Goal: Share content: Share content

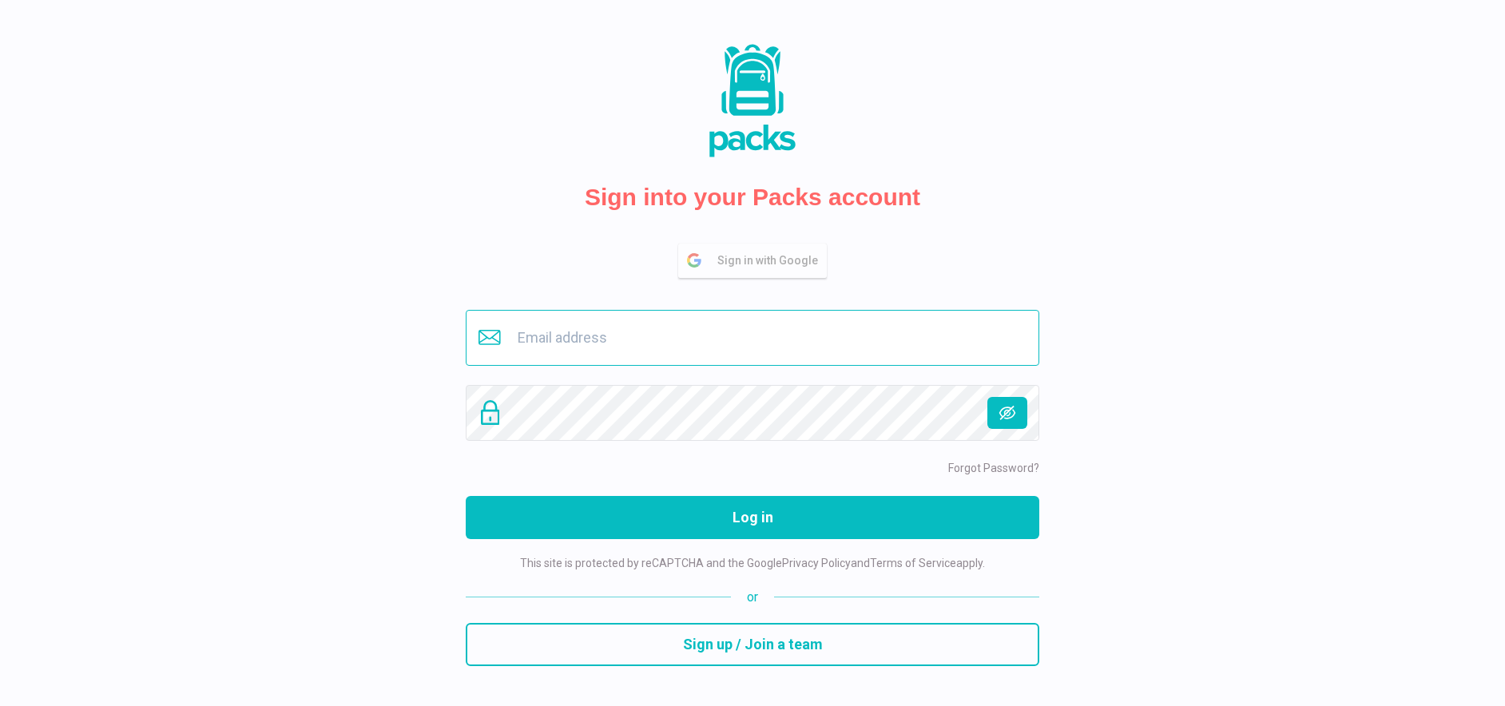
type input "buero@savina.de"
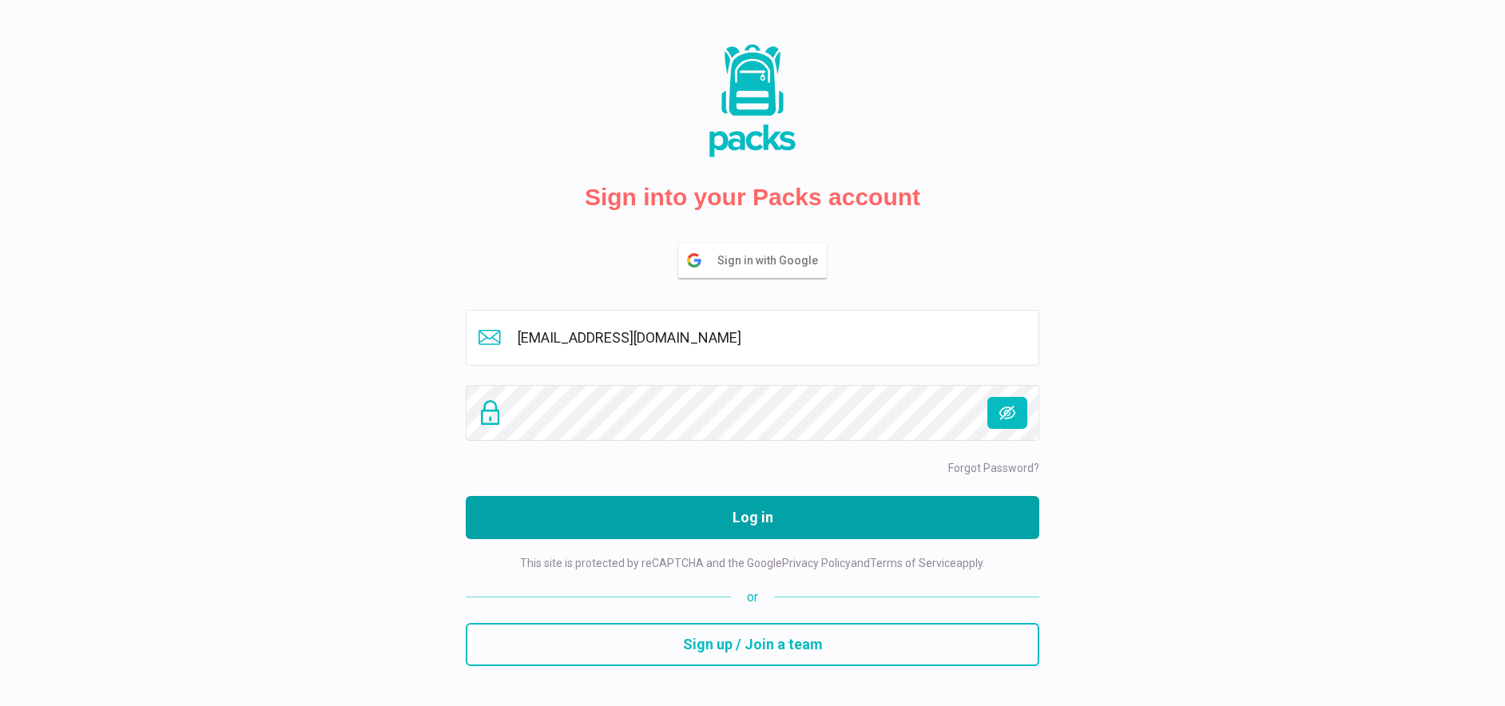
click at [741, 524] on button "Log in" at bounding box center [753, 517] width 574 height 43
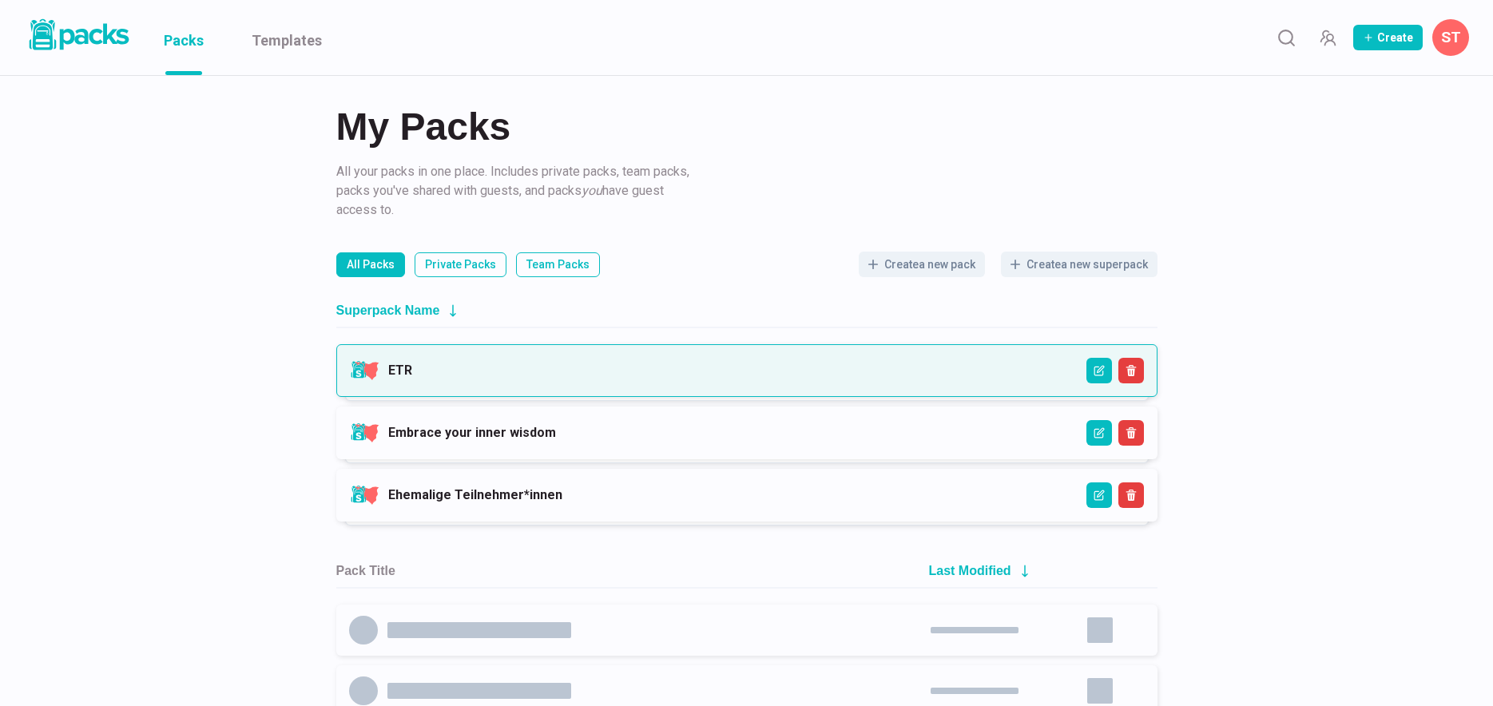
click at [412, 369] on link "ETR" at bounding box center [400, 370] width 24 height 15
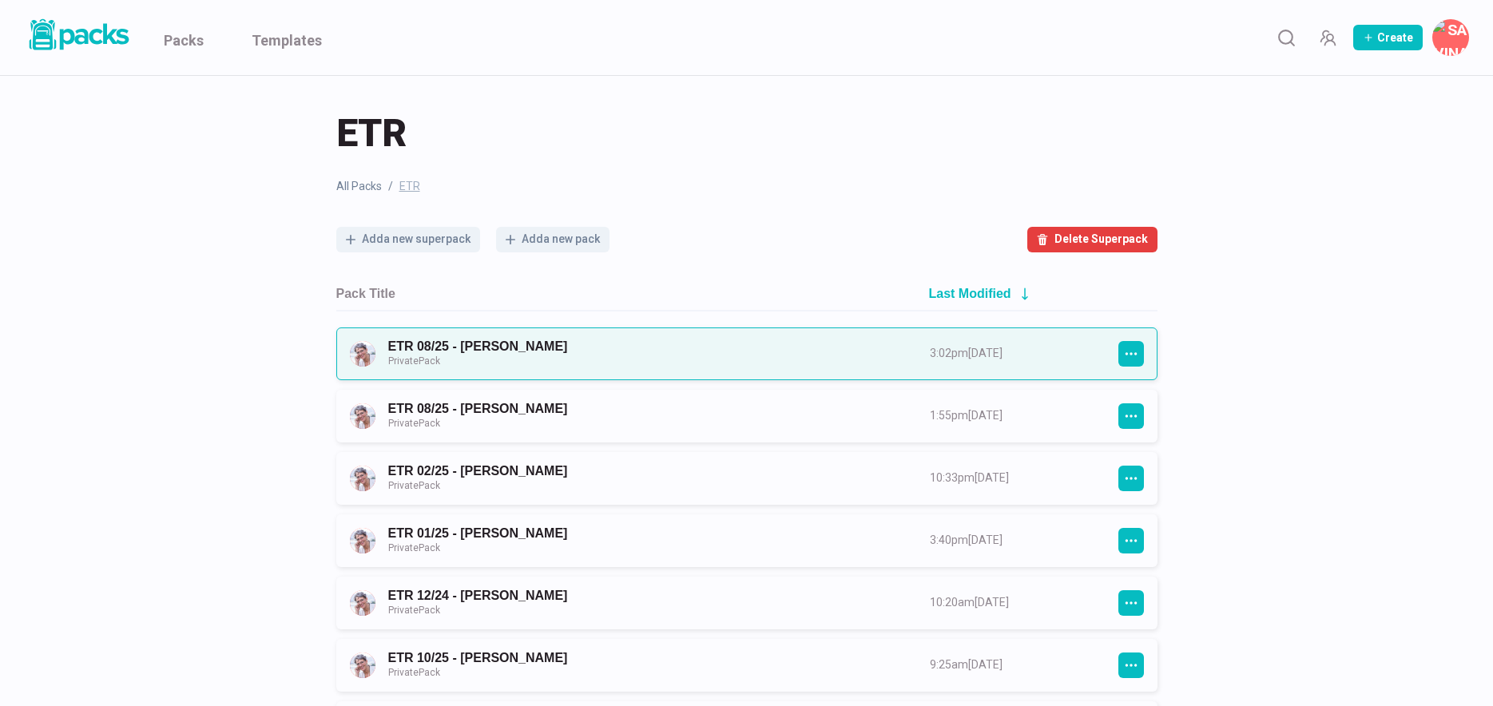
click at [668, 359] on link "ETR 08/25 - Hanna Heidemann Private Pack" at bounding box center [644, 354] width 513 height 30
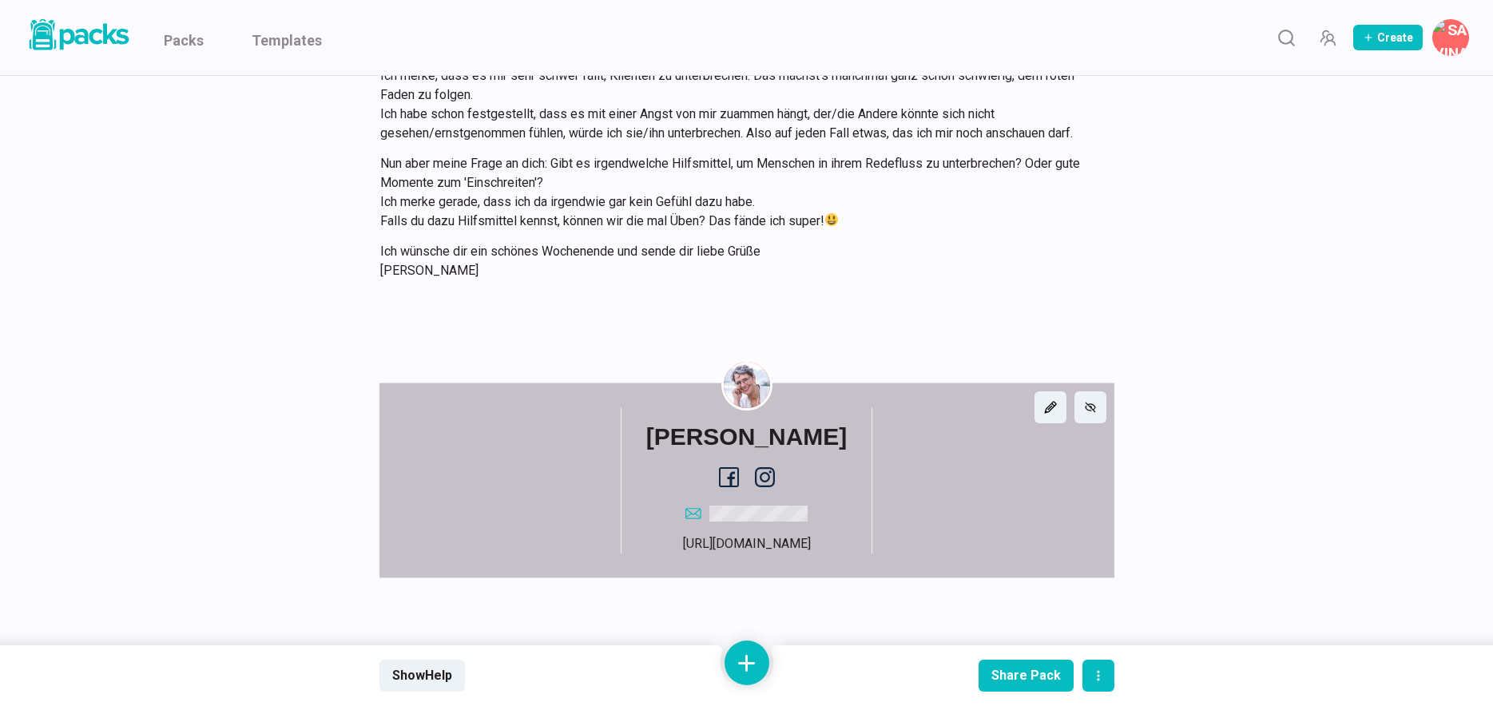
scroll to position [4457, 0]
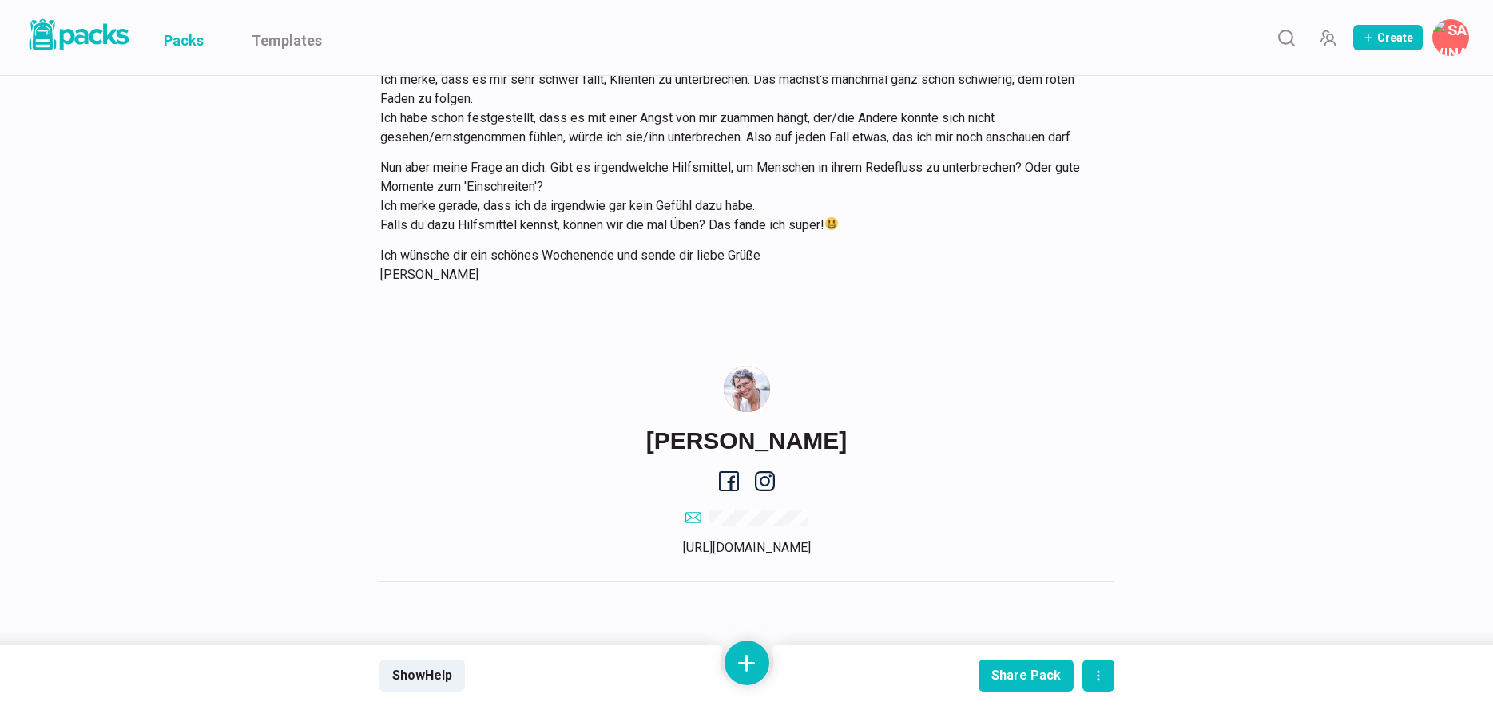
click at [183, 41] on link "Packs" at bounding box center [184, 37] width 40 height 75
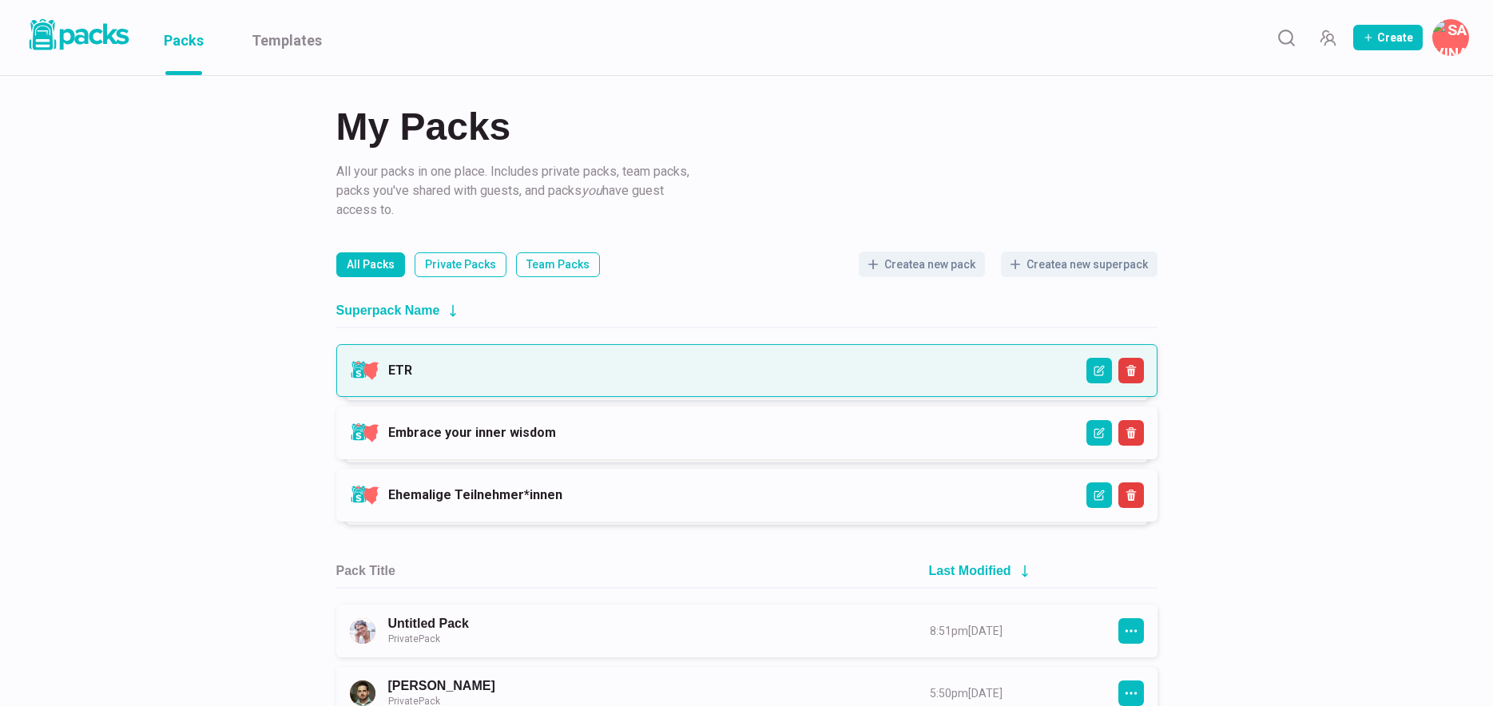
click at [412, 364] on link "ETR" at bounding box center [400, 370] width 24 height 15
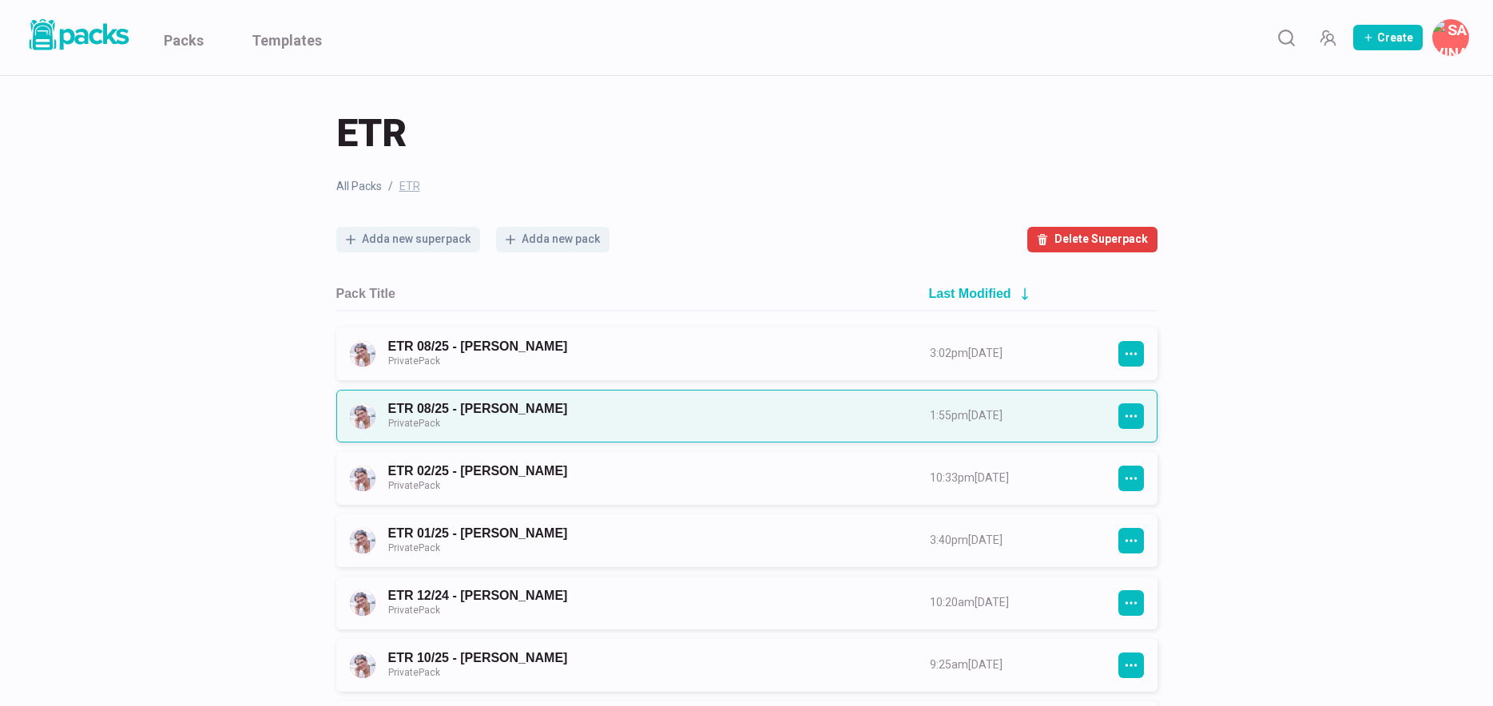
click at [557, 416] on link "ETR 08/25 - Susanne Maßbaum Private Pack" at bounding box center [644, 416] width 513 height 30
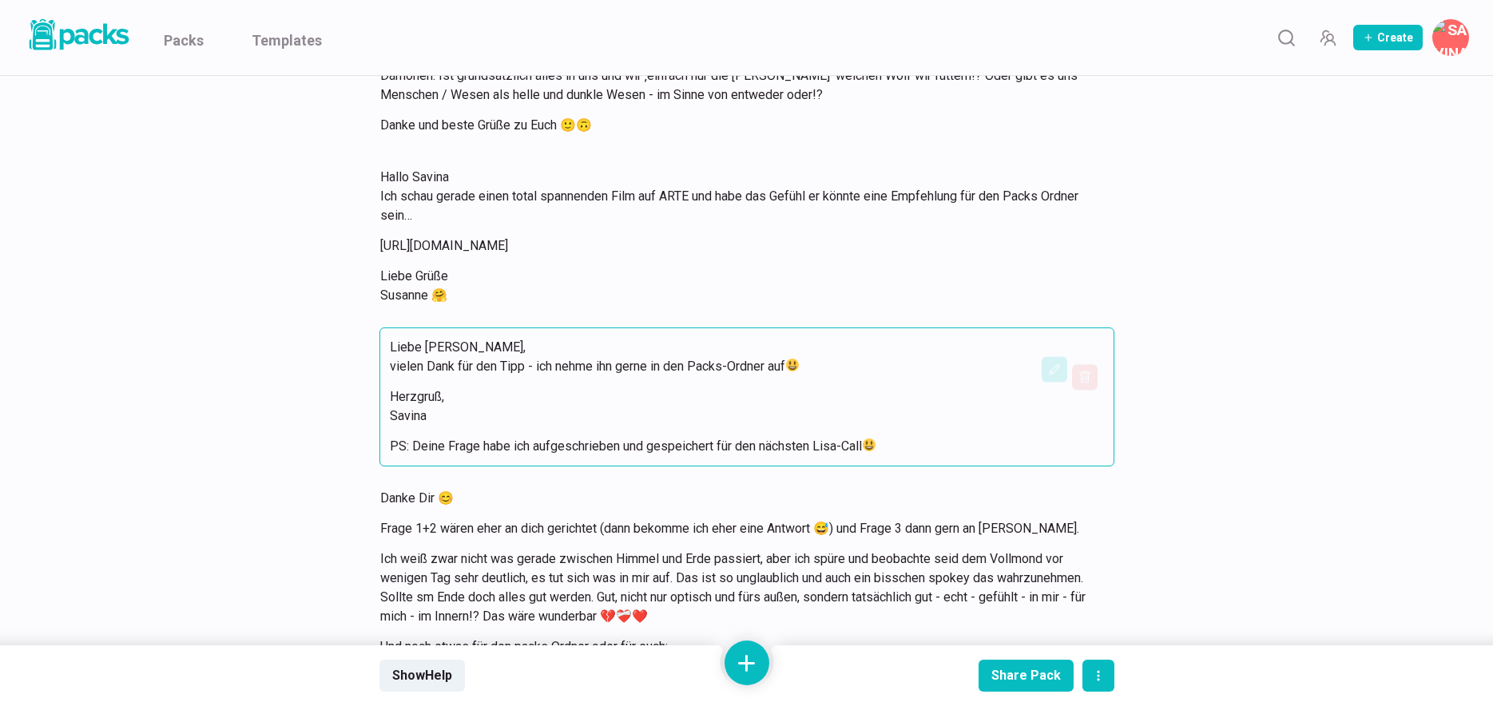
scroll to position [9438, 0]
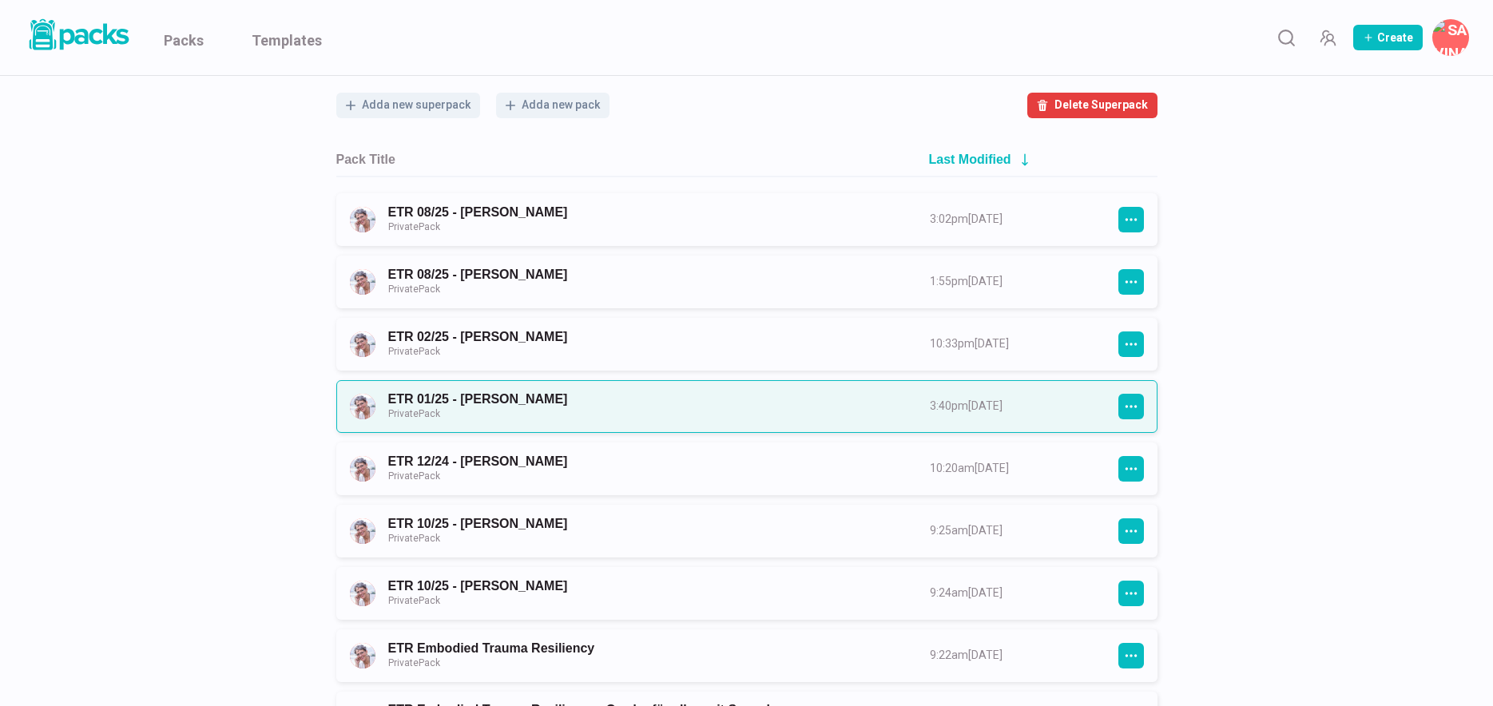
scroll to position [173, 0]
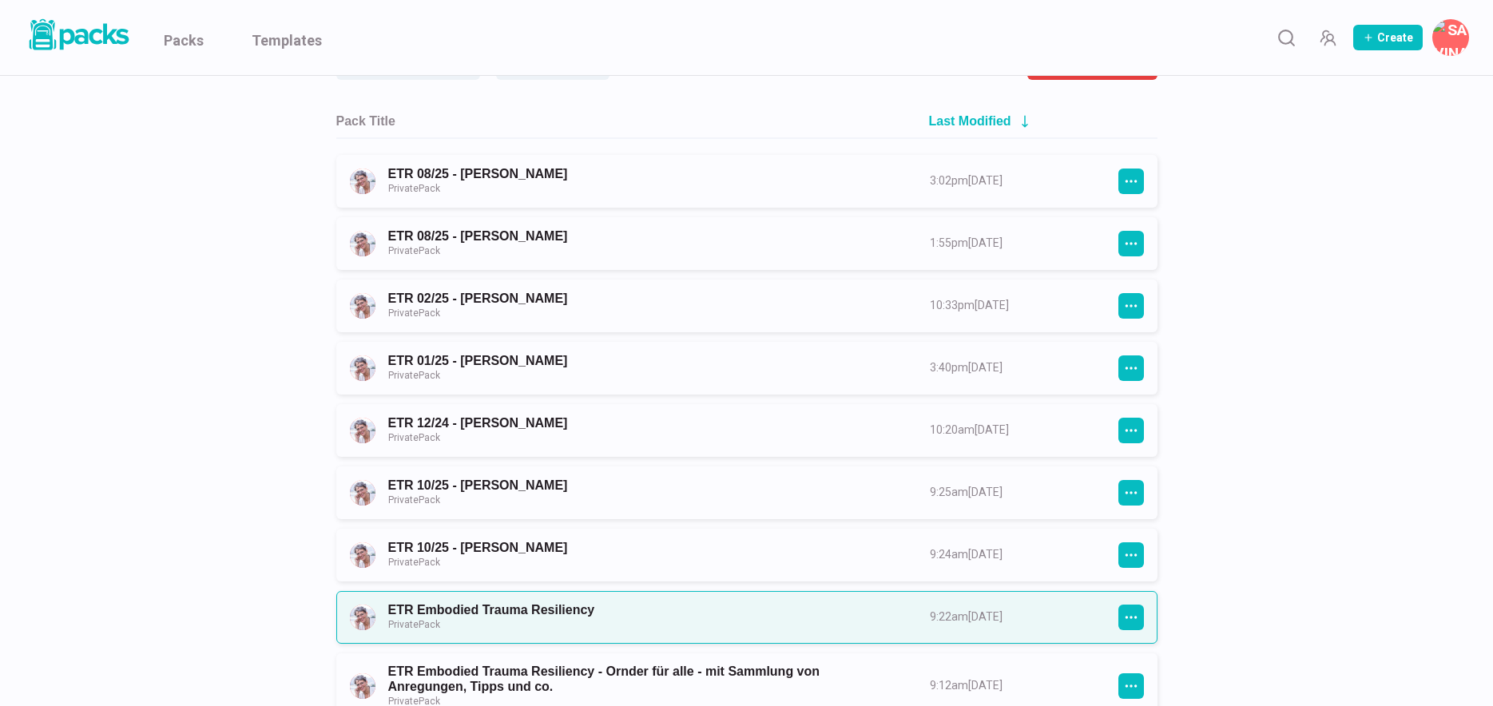
click at [632, 615] on link "ETR Embodied Trauma Resiliency Private Pack" at bounding box center [644, 617] width 513 height 30
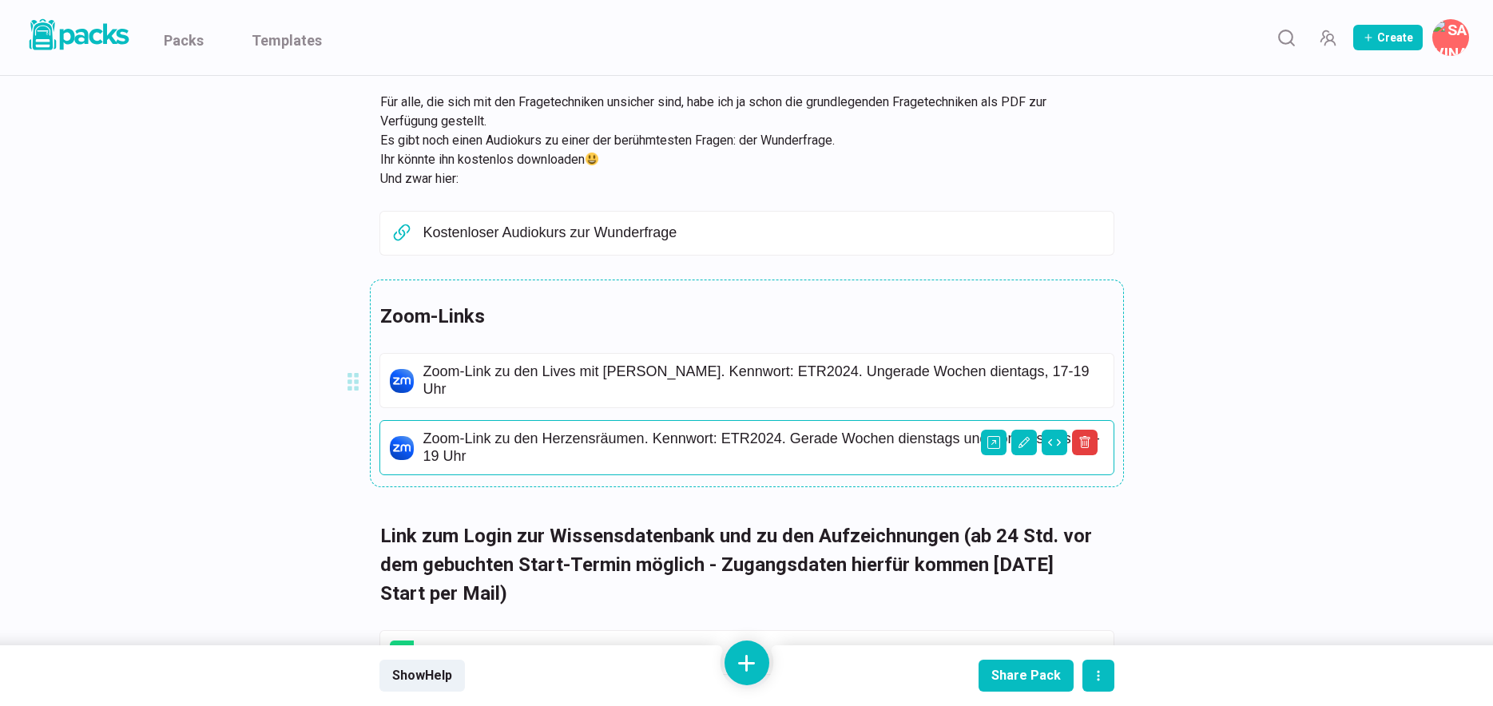
scroll to position [780, 0]
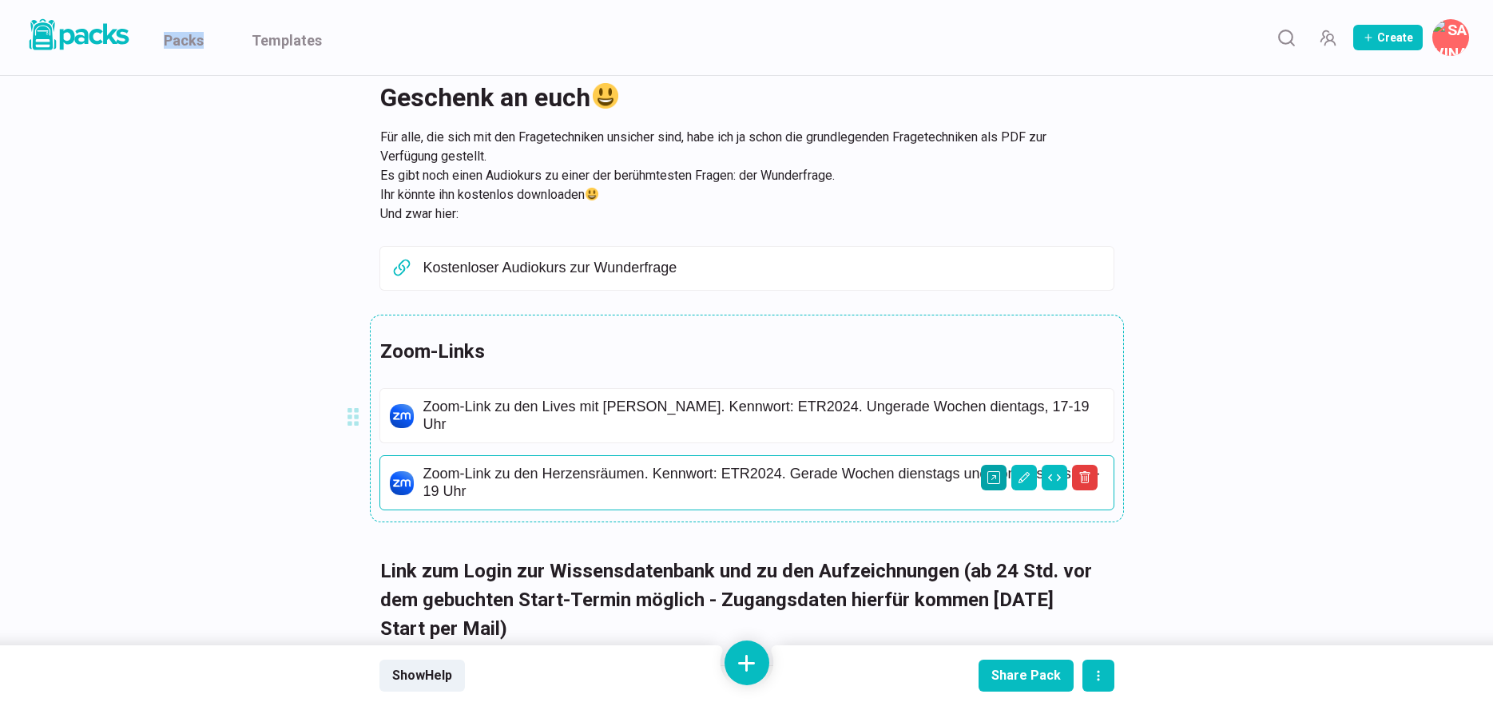
click at [996, 471] on icon "Open external link" at bounding box center [994, 477] width 13 height 13
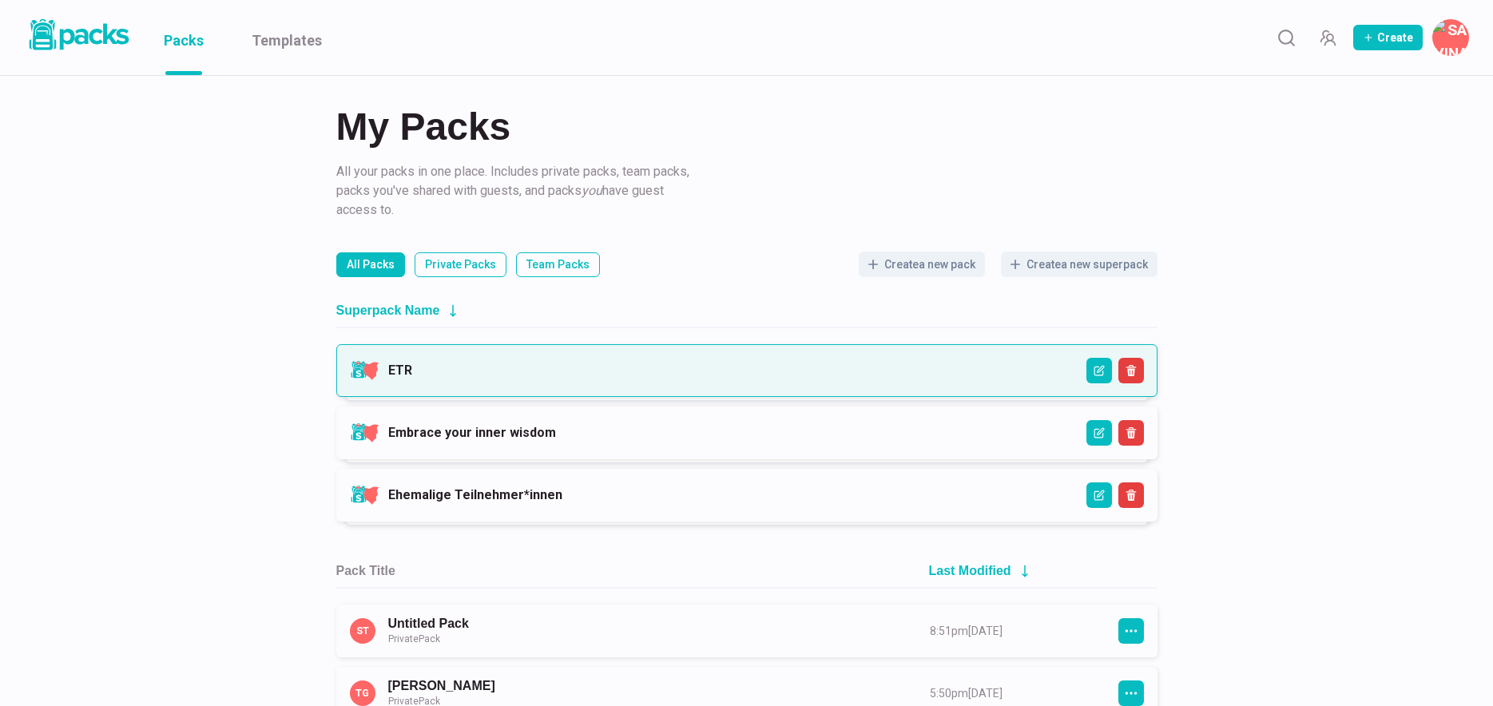
click at [412, 363] on link "ETR" at bounding box center [400, 370] width 24 height 15
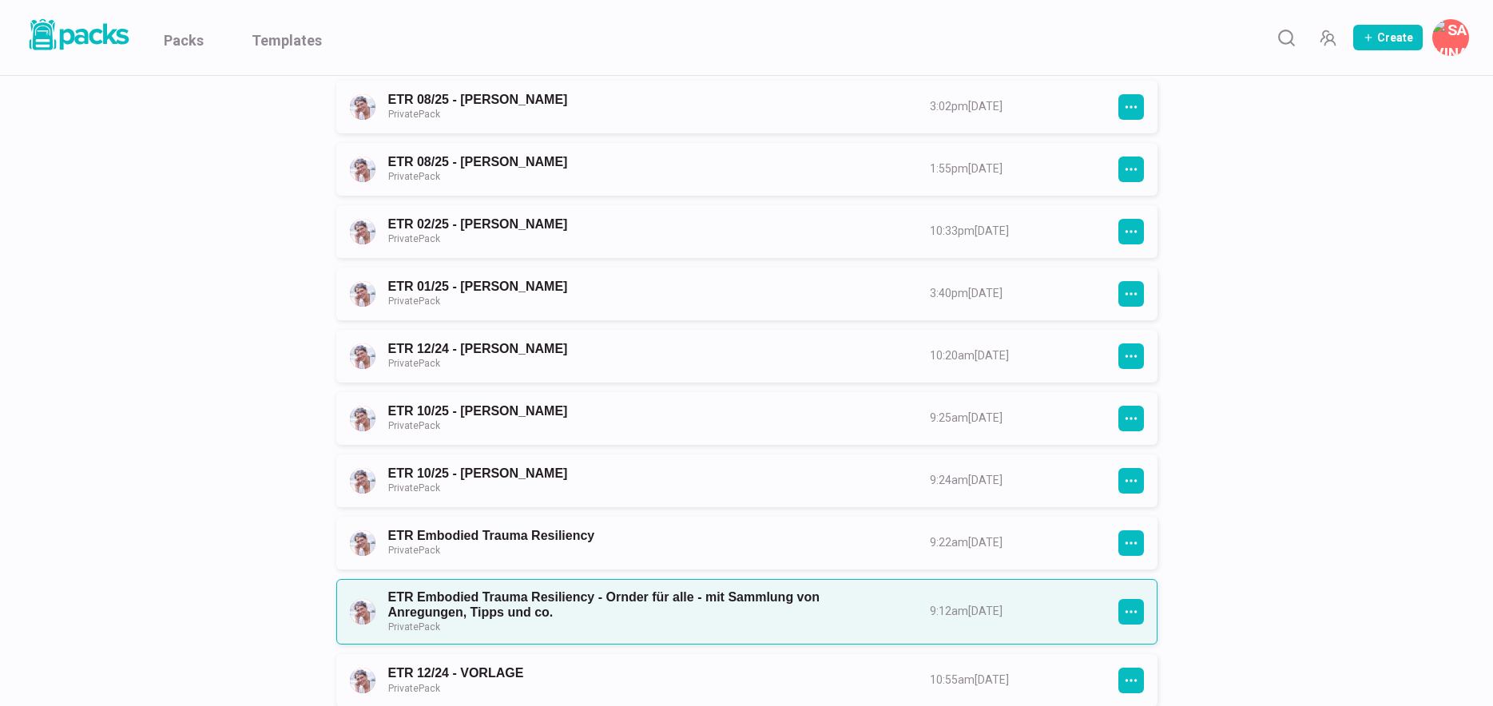
scroll to position [343, 0]
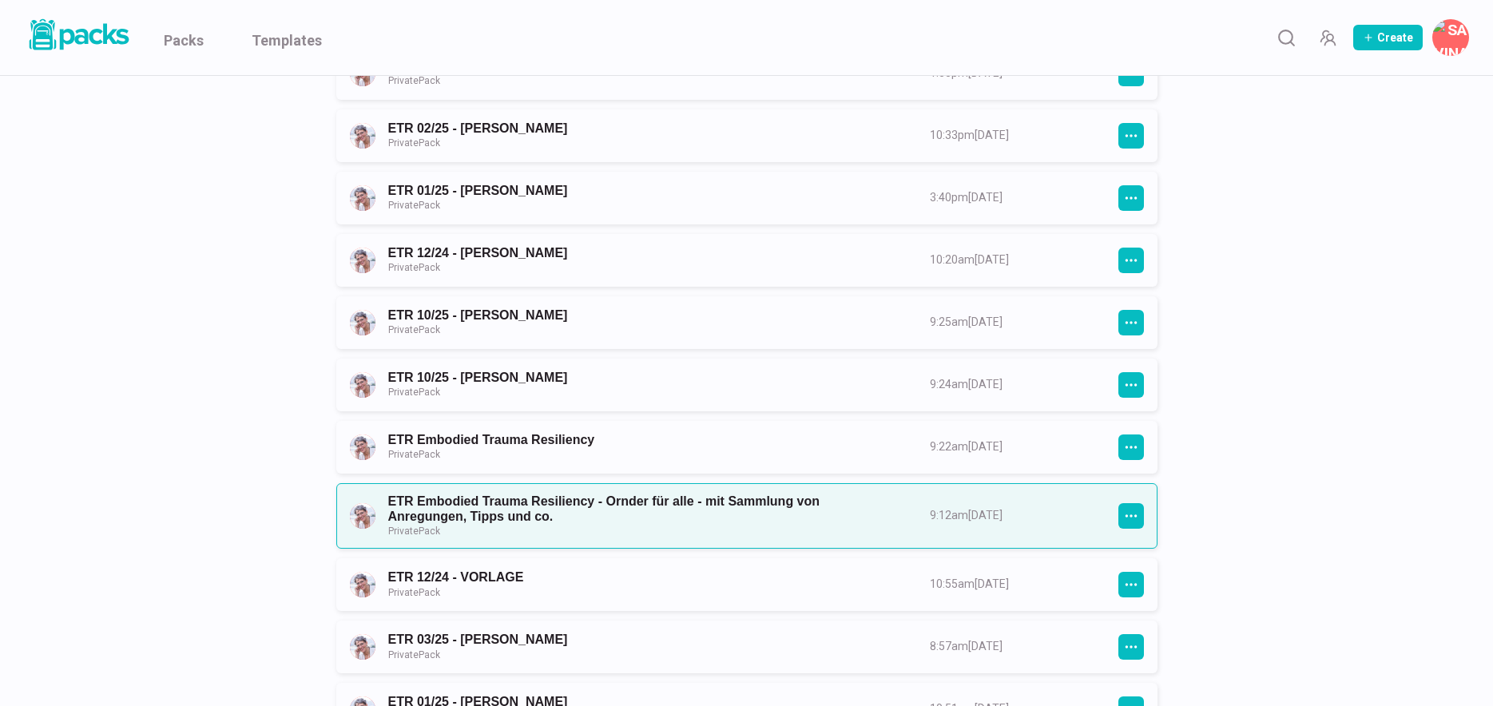
click at [673, 510] on link "ETR Embodied Trauma Resiliency - Ornder für alle - mit Sammlung von Anregungen,…" at bounding box center [644, 516] width 513 height 45
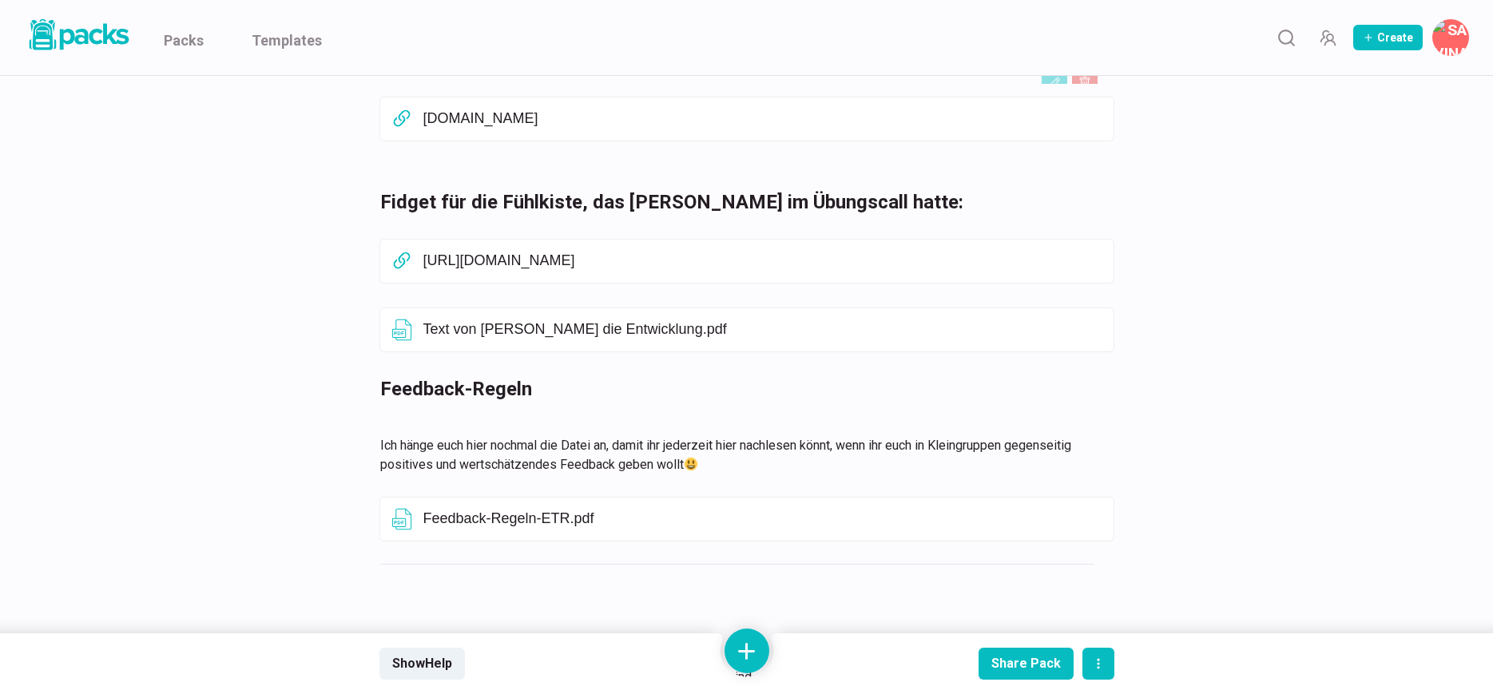
scroll to position [2528, 0]
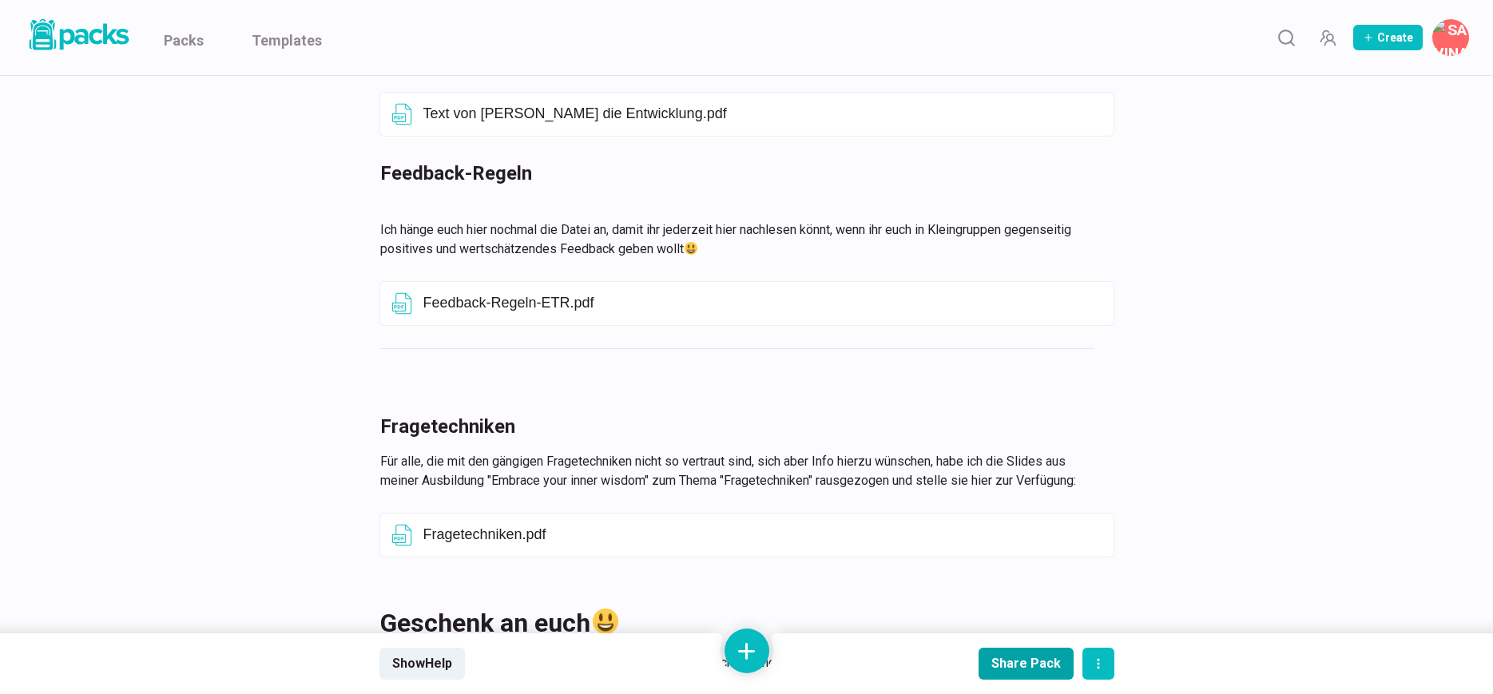
click at [1010, 661] on div "Share Pack" at bounding box center [1027, 663] width 70 height 15
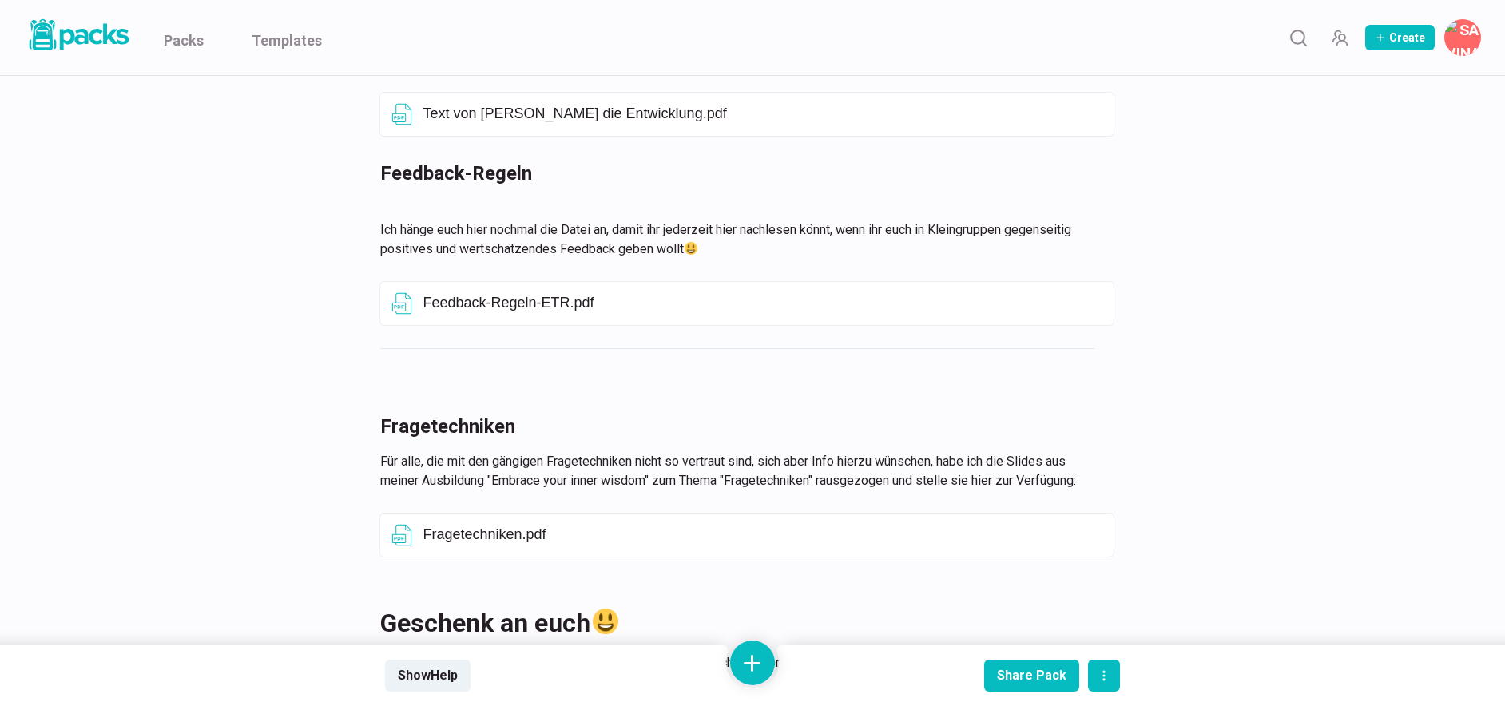
type input "[URL][DOMAIN_NAME]"
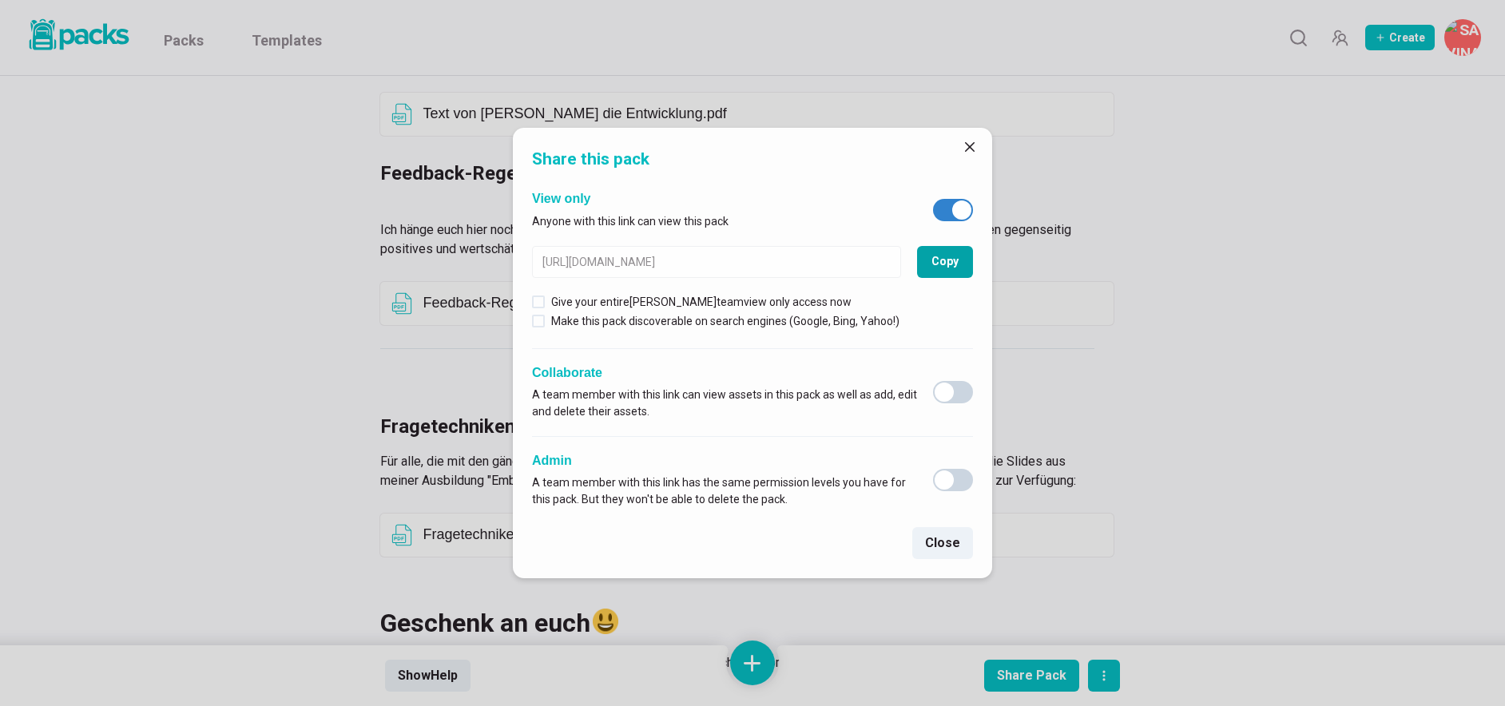
click at [952, 261] on button "Copy" at bounding box center [945, 262] width 56 height 32
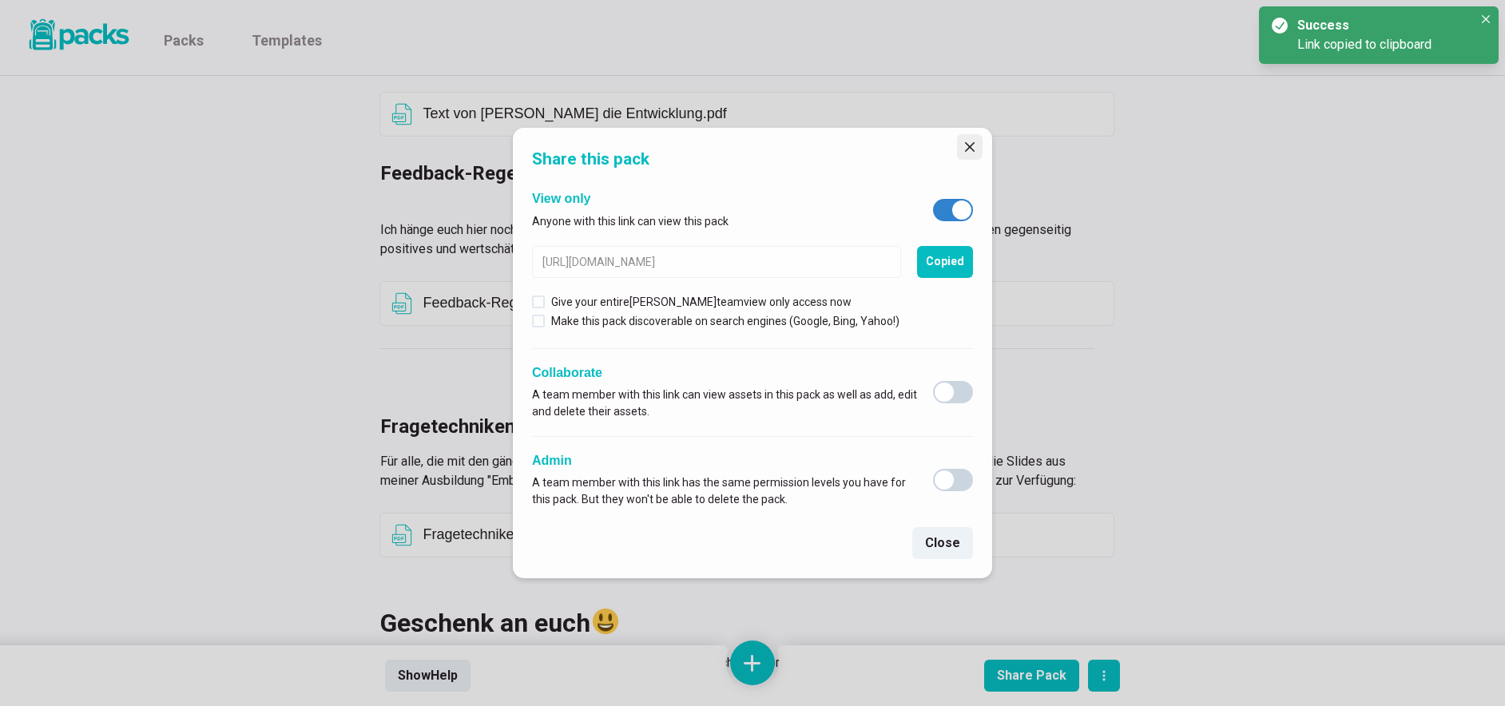
click at [969, 149] on icon "Close" at bounding box center [970, 147] width 10 height 10
